Goal: Find specific page/section: Find specific page/section

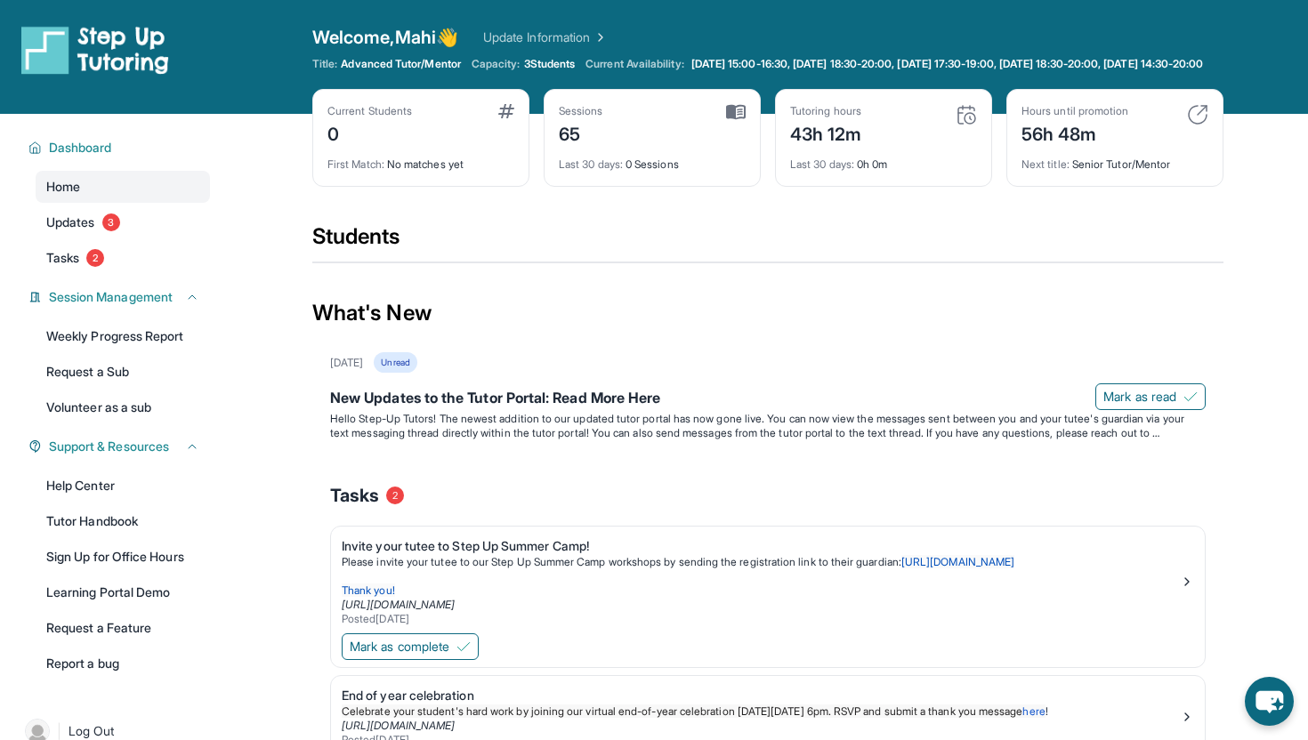
click at [1118, 172] on div "Next title : Senior Tutor/Mentor" at bounding box center [1114, 159] width 187 height 25
click at [88, 231] on span "Updates" at bounding box center [70, 223] width 49 height 18
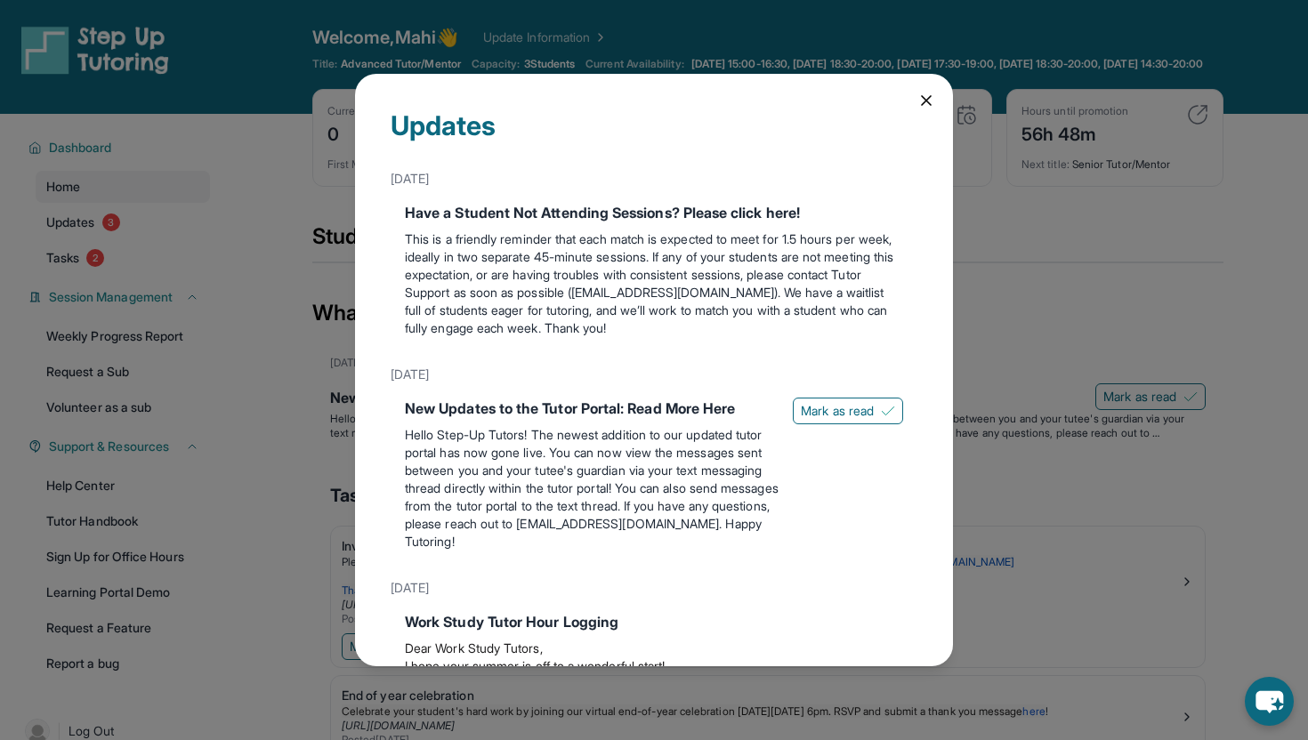
click at [925, 85] on div "Updates June 3rd Have a Student Not Attending Sessions? Please click here! This…" at bounding box center [654, 370] width 598 height 593
click at [923, 97] on icon at bounding box center [926, 100] width 9 height 9
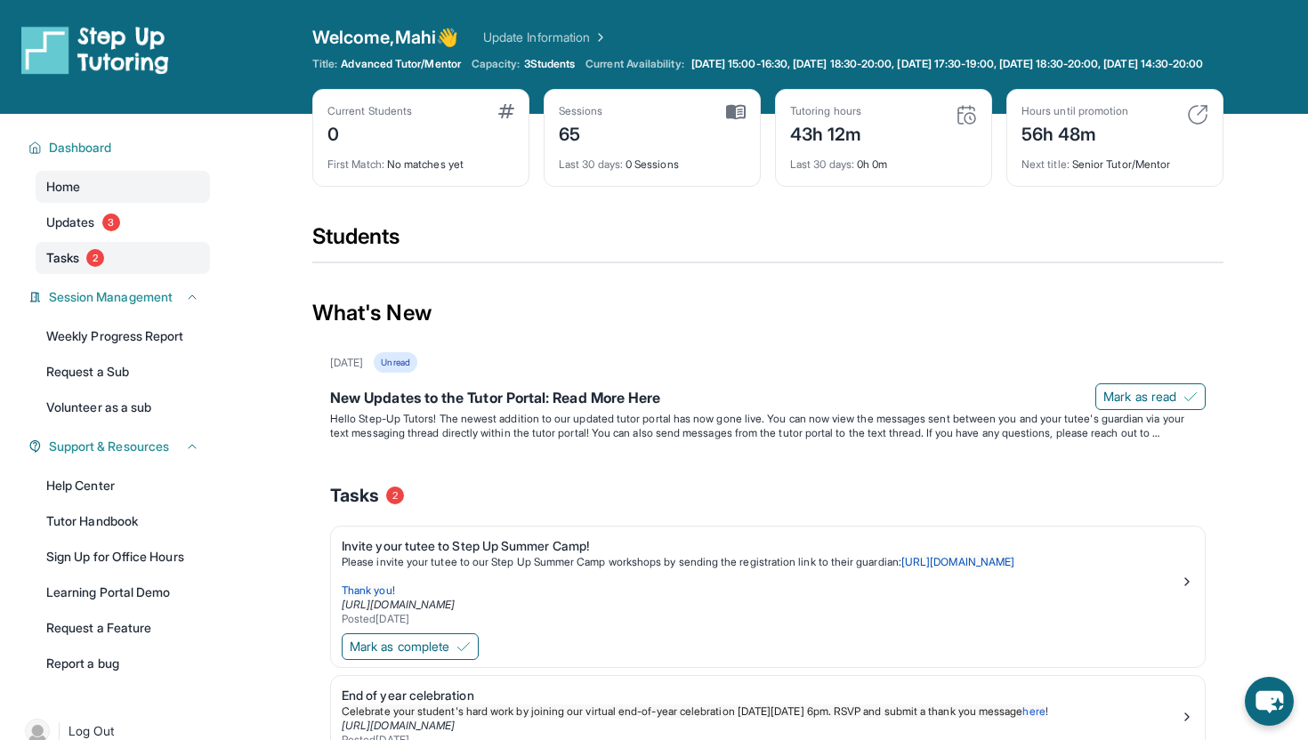
click at [112, 266] on link "Tasks 2" at bounding box center [123, 258] width 174 height 32
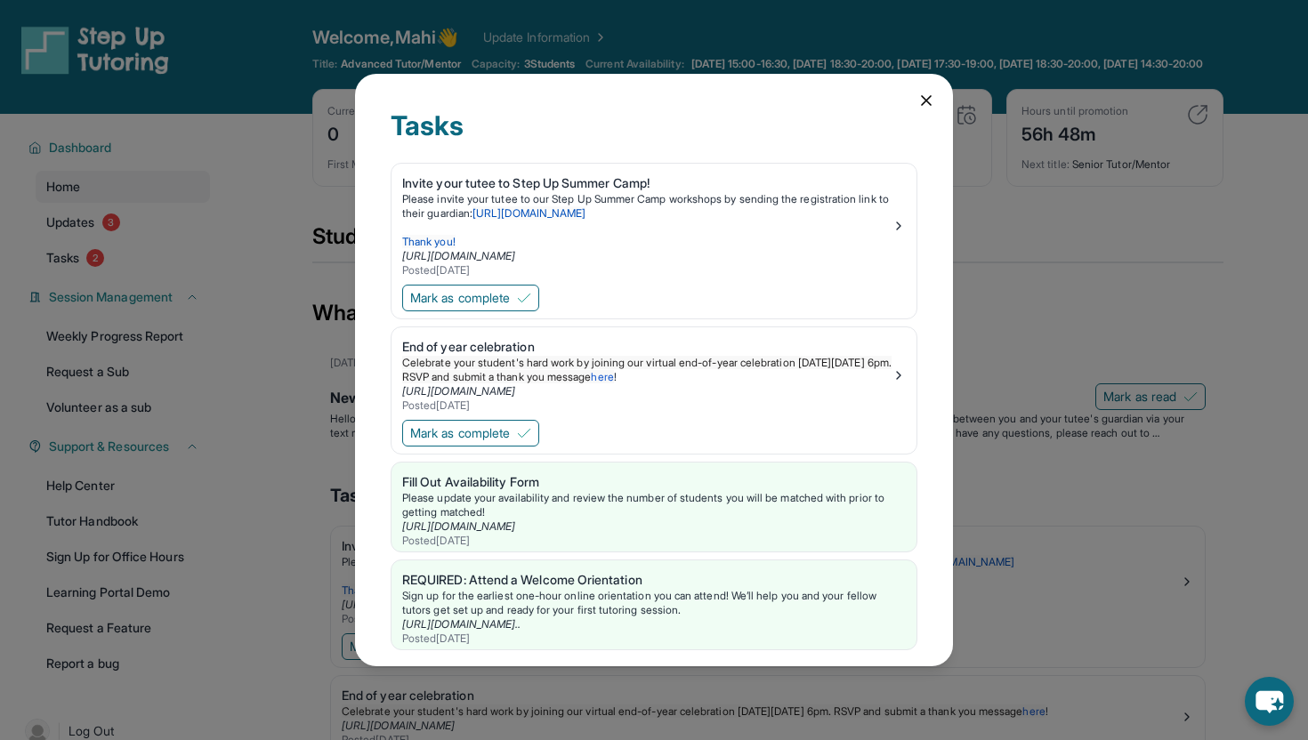
click at [920, 104] on icon at bounding box center [926, 101] width 18 height 18
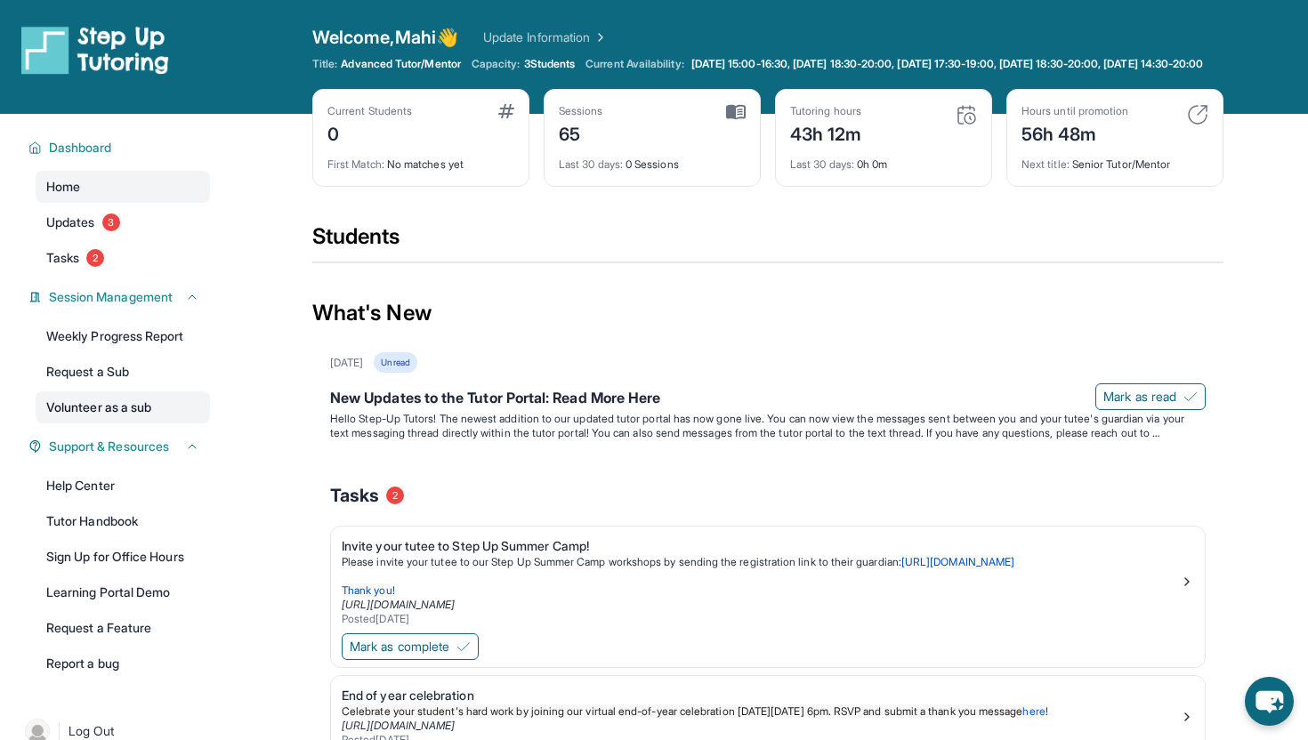
click at [129, 418] on link "Volunteer as a sub" at bounding box center [123, 407] width 174 height 32
